Goal: Task Accomplishment & Management: Use online tool/utility

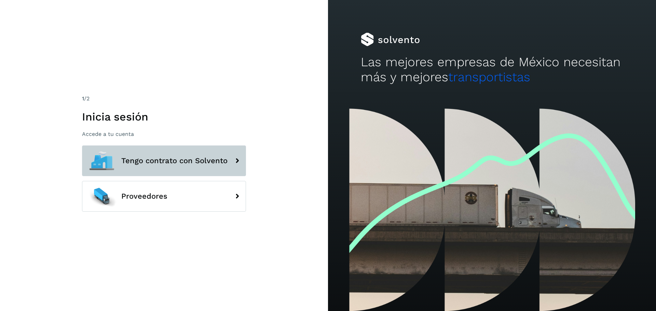
click at [141, 159] on span "Tengo contrato con Solvento" at bounding box center [174, 161] width 106 height 8
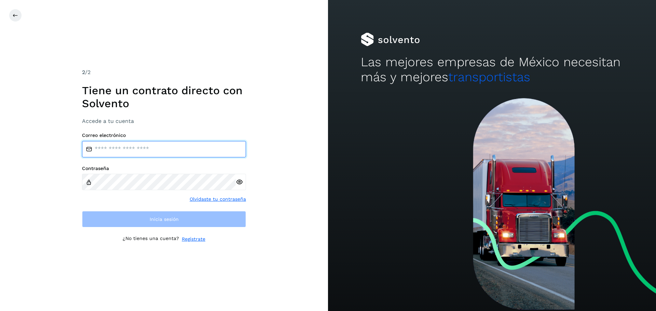
type input "**********"
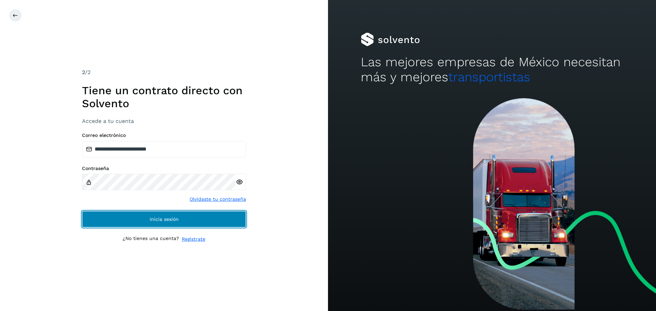
click at [168, 220] on span "Inicia sesión" at bounding box center [164, 219] width 29 height 5
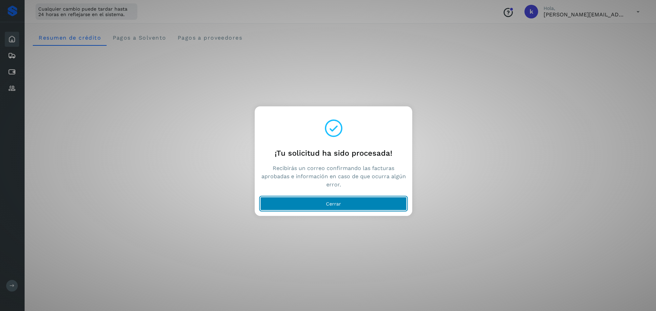
click at [343, 204] on button "Cerrar" at bounding box center [333, 204] width 147 height 14
